Goal: Information Seeking & Learning: Check status

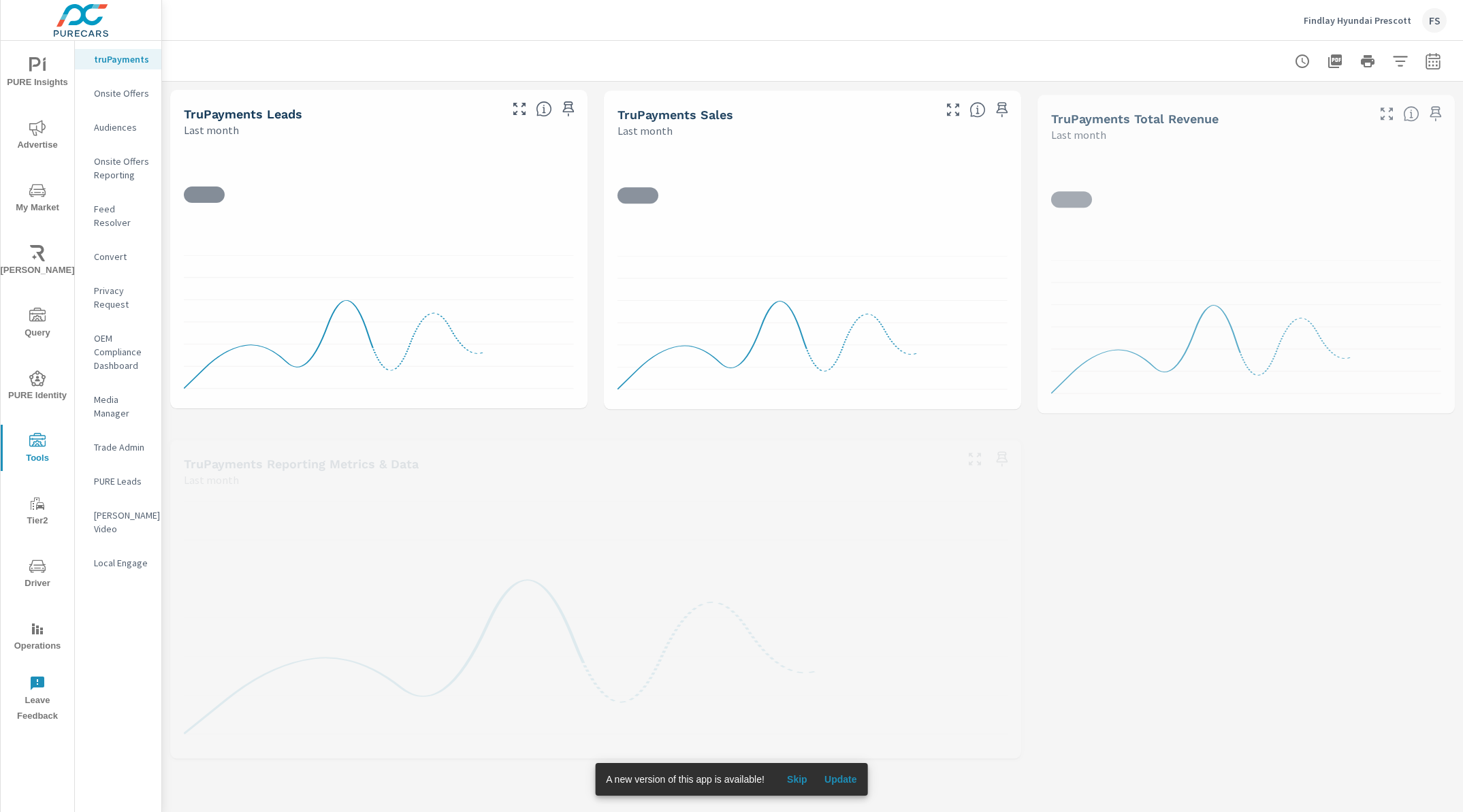
click at [45, 638] on span "Operations" at bounding box center [37, 637] width 66 height 33
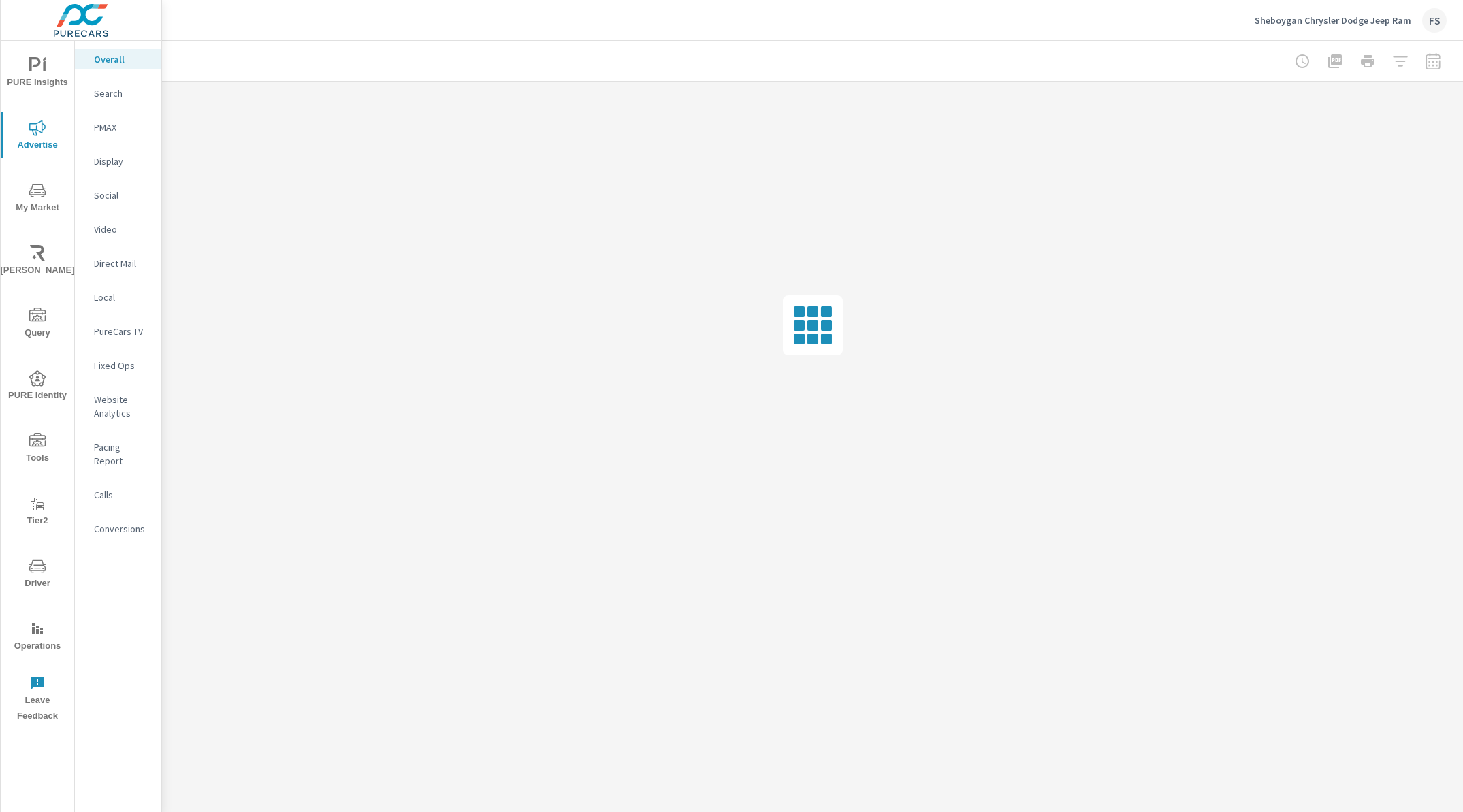
click at [100, 131] on p "PMAX" at bounding box center [122, 127] width 57 height 13
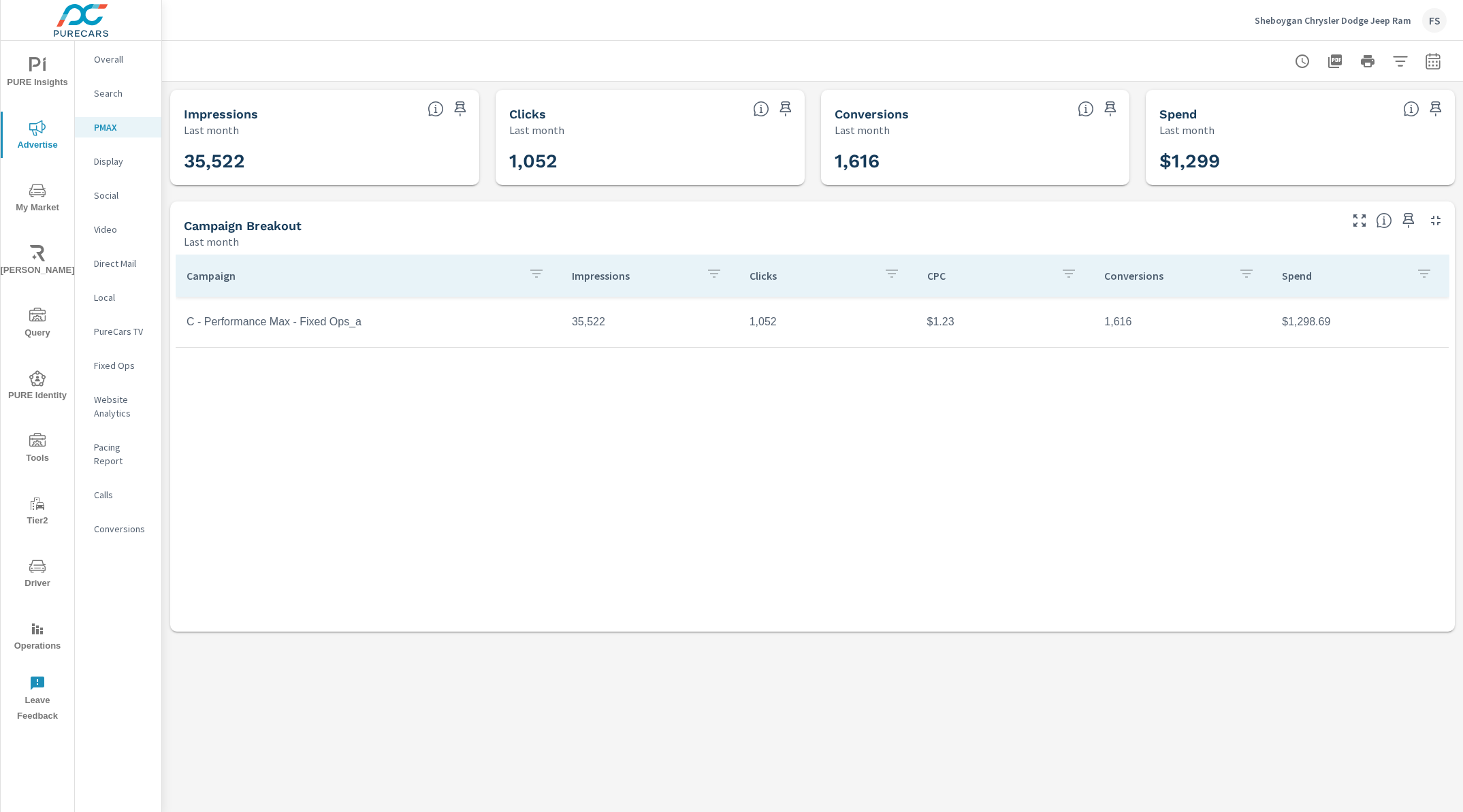
click at [531, 443] on div "Campaign Impressions Clicks CPC Conversions Spend C - Performance Max - Fixed O…" at bounding box center [812, 429] width 1274 height 351
click at [300, 595] on div "Campaign Impressions Clicks CPC Conversions Spend C - Performance Max - Fixed O…" at bounding box center [812, 429] width 1274 height 351
click at [32, 634] on icon "nav menu" at bounding box center [37, 628] width 16 height 16
